Goal: Transaction & Acquisition: Purchase product/service

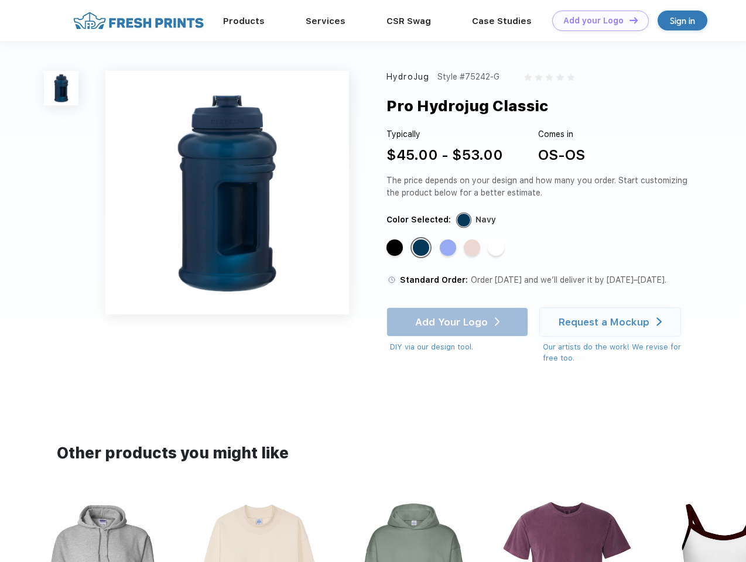
click at [596, 20] on link "Add your Logo Design Tool" at bounding box center [600, 21] width 97 height 20
click at [0, 0] on div "Design Tool" at bounding box center [0, 0] width 0 height 0
click at [628, 20] on link "Add your Logo Design Tool" at bounding box center [600, 21] width 97 height 20
click at [61, 88] on img at bounding box center [61, 88] width 35 height 35
click at [396, 248] on div "Standard Color" at bounding box center [394, 247] width 16 height 16
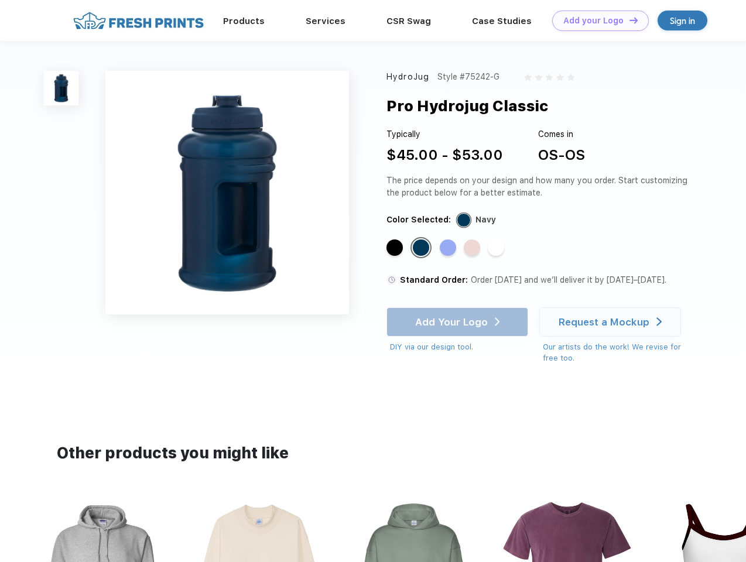
click at [422, 248] on div "Standard Color" at bounding box center [421, 247] width 16 height 16
click at [449, 248] on div "Standard Color" at bounding box center [448, 247] width 16 height 16
click at [473, 248] on div "Standard Color" at bounding box center [472, 247] width 16 height 16
click at [497, 248] on div "Standard Color" at bounding box center [496, 247] width 16 height 16
click at [458, 322] on div "Add Your Logo DIY via our design tool. Ah shoot! This product isn't up in our d…" at bounding box center [457, 330] width 142 height 46
